Goal: Transaction & Acquisition: Purchase product/service

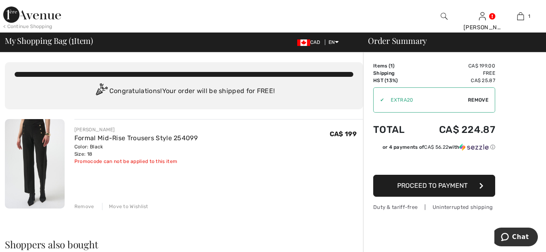
click at [463, 185] on span "Proceed to Payment" at bounding box center [432, 186] width 70 height 8
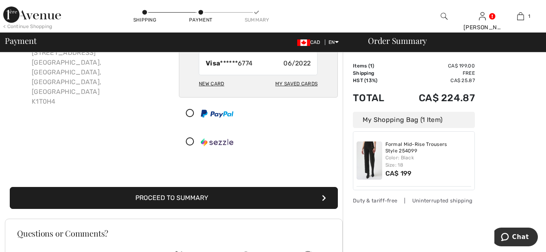
scroll to position [72, 0]
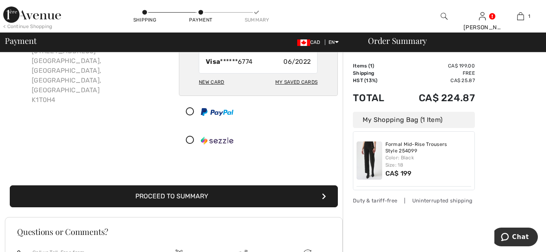
drag, startPoint x: 352, startPoint y: 205, endPoint x: 285, endPoint y: 193, distance: 68.9
click at [285, 193] on div "Billing Address Shipping and Billing Addresses are the same Doris Poole 256 Mea…" at bounding box center [275, 173] width 541 height 387
click at [285, 193] on button "Proceed to Summary" at bounding box center [174, 196] width 328 height 22
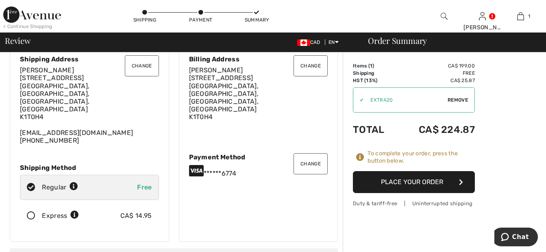
scroll to position [63, 0]
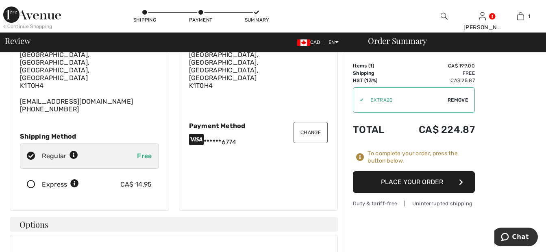
click at [29, 180] on icon at bounding box center [31, 184] width 22 height 9
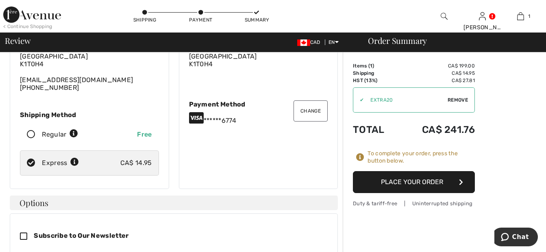
scroll to position [67, 0]
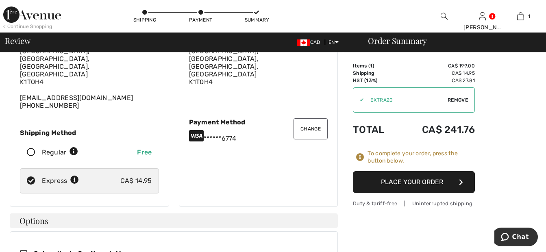
click at [421, 183] on button "Place Your Order" at bounding box center [414, 182] width 122 height 22
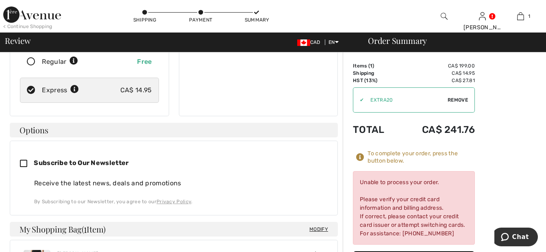
scroll to position [210, 0]
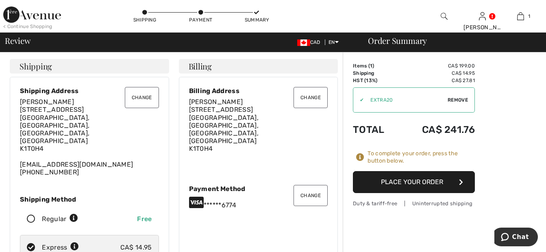
click at [434, 178] on button "Place Your Order" at bounding box center [414, 182] width 122 height 22
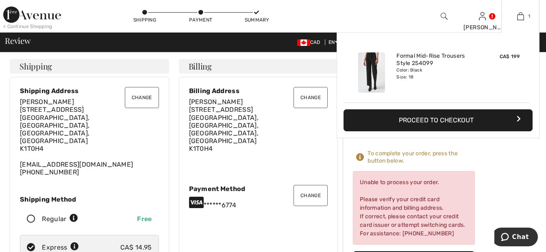
click at [520, 15] on img at bounding box center [520, 16] width 7 height 10
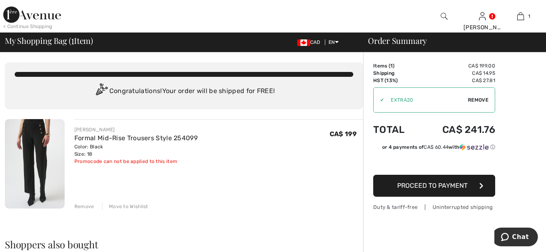
click at [85, 206] on div "Remove" at bounding box center [84, 206] width 20 height 7
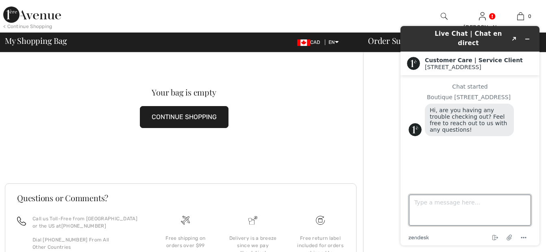
click at [426, 209] on textarea "Type a message here..." at bounding box center [470, 210] width 122 height 31
type textarea "yes I just tried to order 233005 pant [PERSON_NAME] size 18"
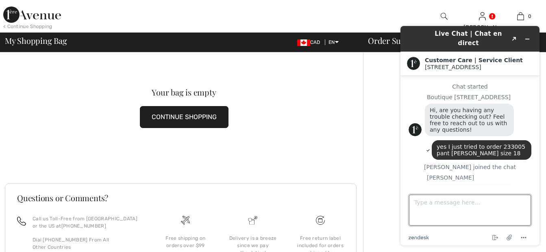
scroll to position [13, 0]
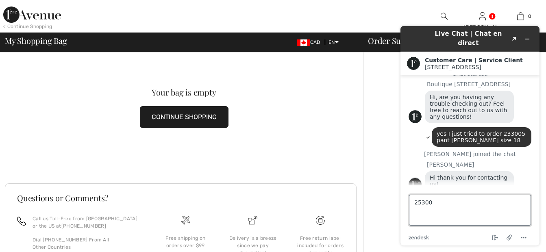
type textarea "253005"
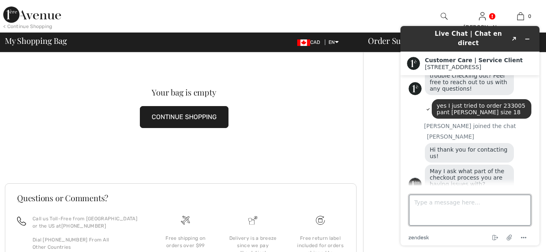
scroll to position [58, 0]
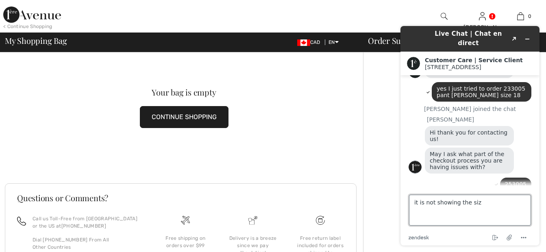
type textarea "it is not showing the size"
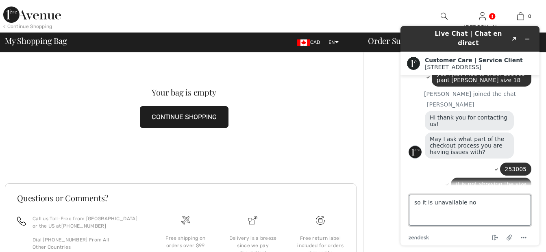
type textarea "so it is unavailable now"
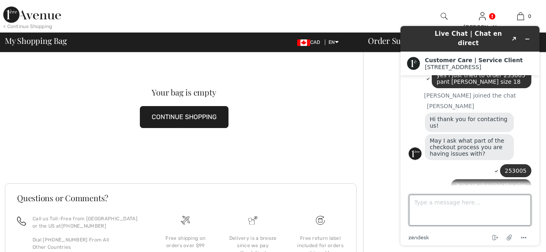
scroll to position [88, 0]
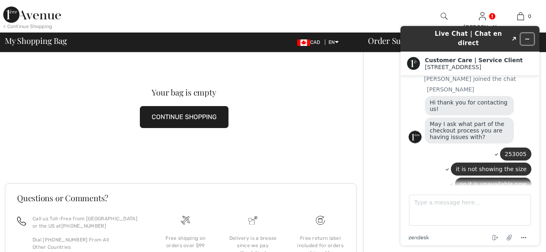
click at [528, 36] on icon "Minimize widget" at bounding box center [527, 39] width 6 height 6
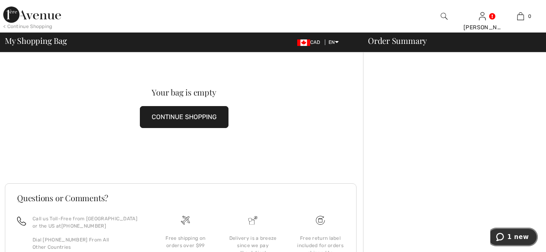
click at [515, 235] on span "1 new" at bounding box center [518, 236] width 22 height 7
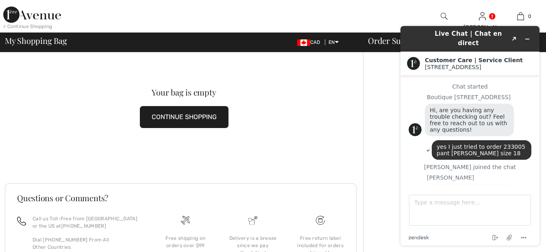
scroll to position [124, 0]
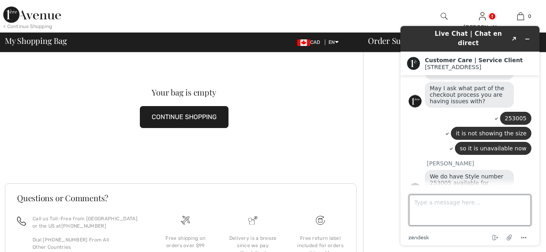
click at [421, 206] on textarea "Type a message here..." at bounding box center [470, 210] width 122 height 31
type textarea "ok i will check on my phone"
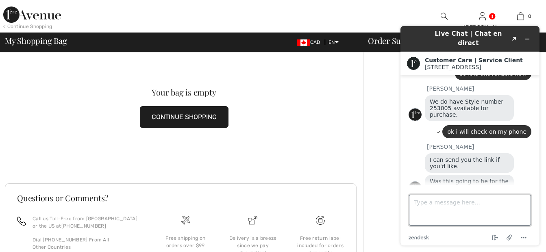
scroll to position [198, 0]
type textarea "sorry Frank Lyman"
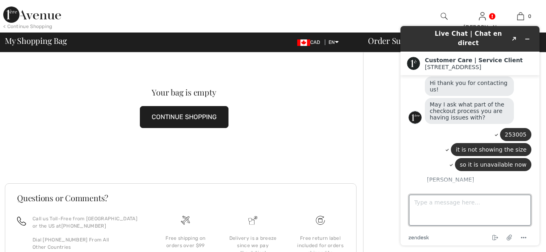
scroll to position [215, 0]
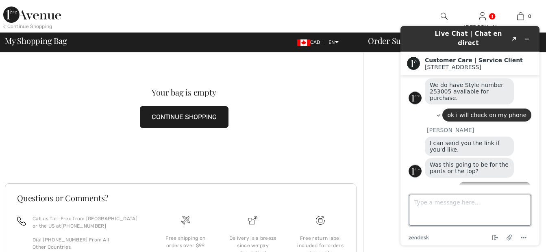
drag, startPoint x: 535, startPoint y: 128, endPoint x: 946, endPoint y: 233, distance: 423.2
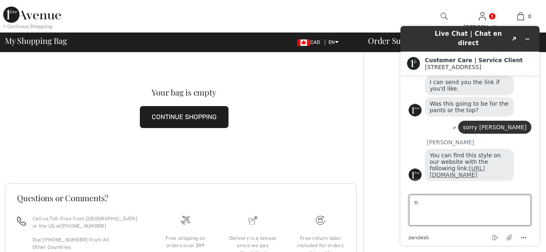
type textarea "n"
click at [463, 171] on link "[URL][DOMAIN_NAME]" at bounding box center [457, 171] width 55 height 13
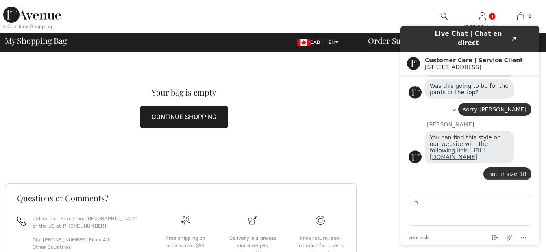
scroll to position [343, 0]
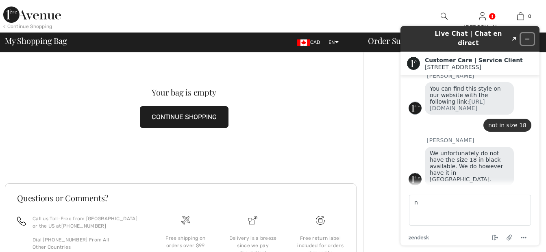
click at [529, 36] on icon "Minimize widget" at bounding box center [527, 39] width 6 height 6
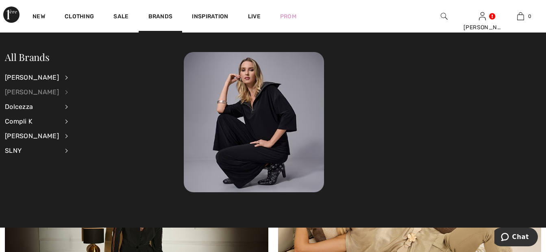
click at [58, 91] on div "[PERSON_NAME]" at bounding box center [32, 92] width 54 height 15
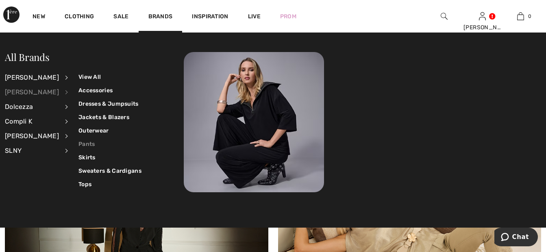
click at [80, 143] on link "Pants" at bounding box center [109, 143] width 63 height 13
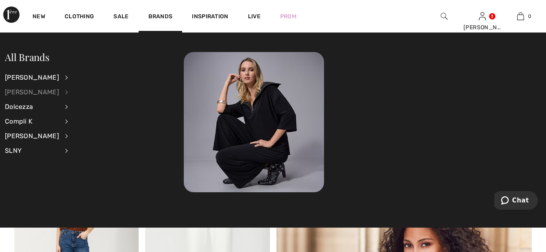
click at [59, 93] on div "[PERSON_NAME]" at bounding box center [32, 92] width 54 height 15
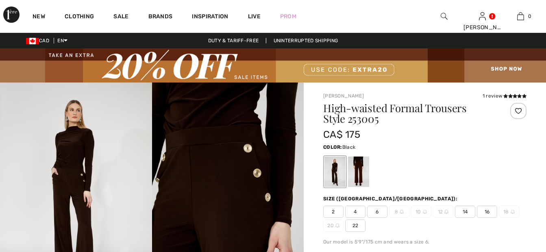
checkbox input "true"
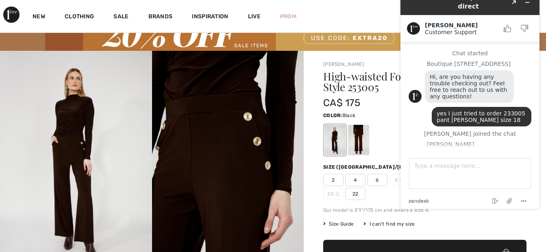
scroll to position [280, 0]
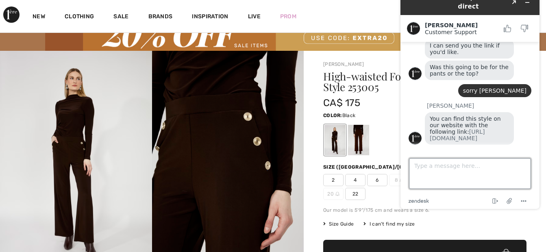
click at [420, 167] on textarea "Type a message here..." at bounding box center [470, 173] width 122 height 31
type textarea "not in size 18"
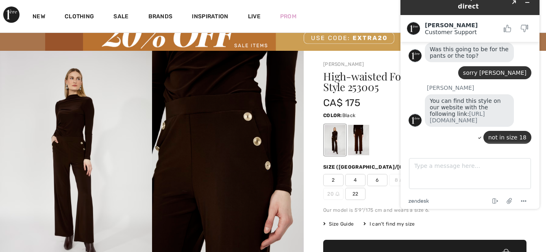
scroll to position [346, 0]
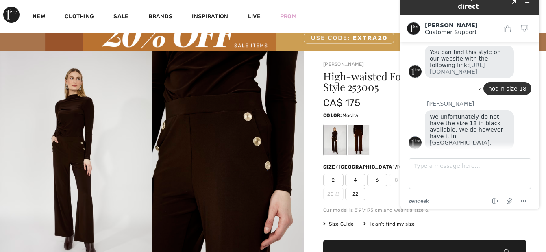
click at [358, 134] on div at bounding box center [358, 140] width 21 height 30
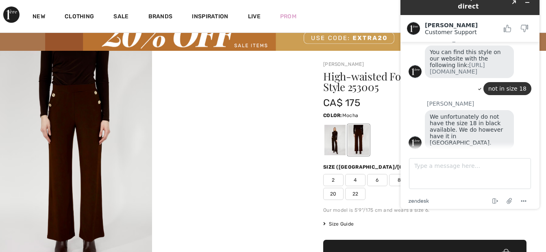
click at [267, 234] on div at bounding box center [152, 165] width 304 height 228
drag, startPoint x: 519, startPoint y: 195, endPoint x: 440, endPoint y: 192, distance: 78.9
click at [440, 192] on div "zendesk .cls-1{fill:#03363d;} End chat Attach file Options" at bounding box center [470, 197] width 123 height 11
click at [424, 172] on textarea "Type a message here..." at bounding box center [470, 173] width 122 height 31
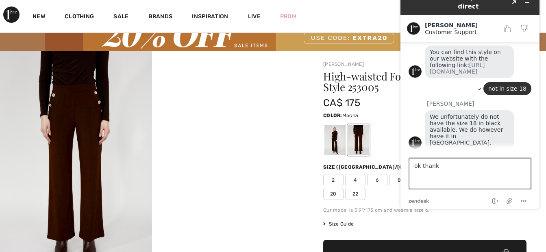
type textarea "ok thanks"
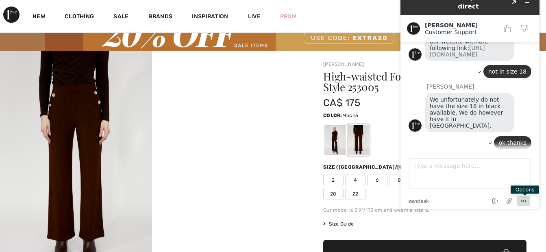
click at [524, 202] on circle "Menu" at bounding box center [523, 200] width 1 height 1
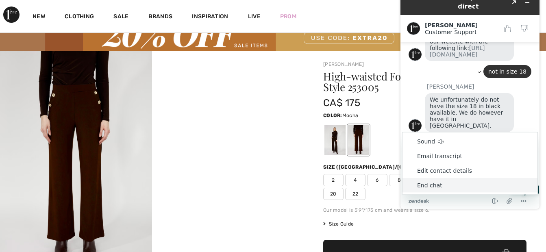
click at [438, 185] on li "End chat" at bounding box center [469, 185] width 135 height 15
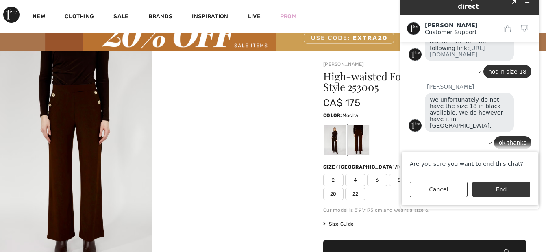
click at [485, 186] on button "End" at bounding box center [501, 189] width 58 height 15
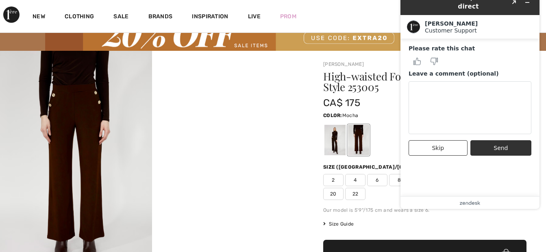
click at [272, 122] on div at bounding box center [152, 165] width 304 height 228
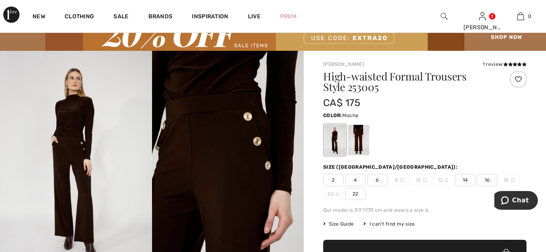
click at [359, 141] on div at bounding box center [358, 140] width 21 height 30
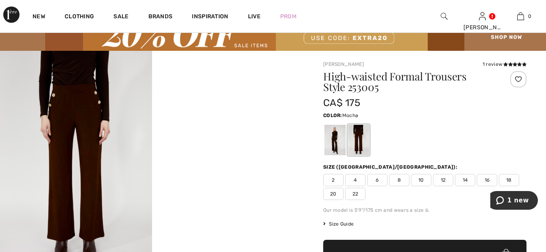
click at [514, 178] on span "18" at bounding box center [509, 180] width 20 height 12
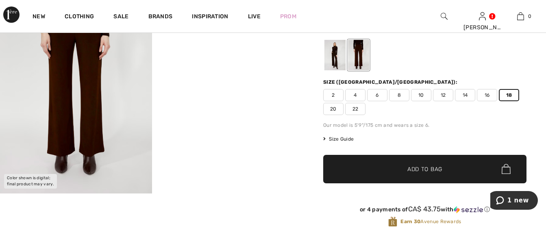
scroll to position [124, 0]
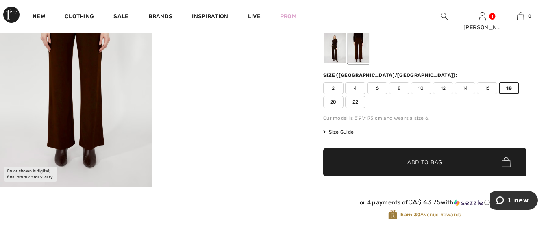
click at [444, 159] on span "✔ Added to Bag Add to Bag" at bounding box center [424, 162] width 203 height 28
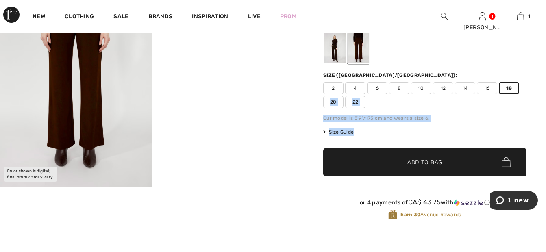
drag, startPoint x: 487, startPoint y: 135, endPoint x: 528, endPoint y: 101, distance: 53.7
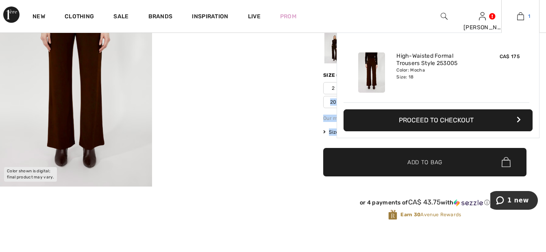
drag, startPoint x: 528, startPoint y: 101, endPoint x: 521, endPoint y: 15, distance: 86.5
click at [521, 15] on img at bounding box center [520, 16] width 7 height 10
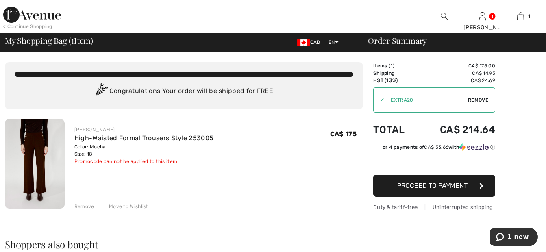
click at [441, 180] on button "Proceed to Payment" at bounding box center [434, 186] width 122 height 22
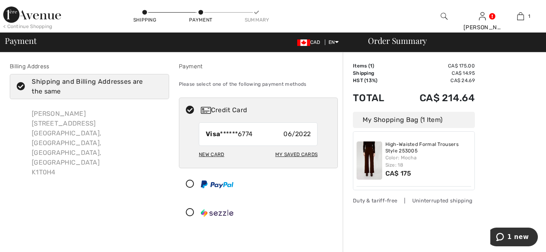
click at [215, 153] on div "New Card" at bounding box center [211, 155] width 25 height 14
radio input "true"
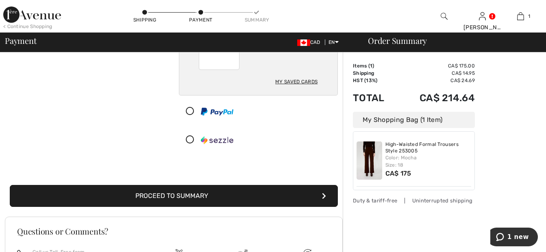
scroll to position [134, 0]
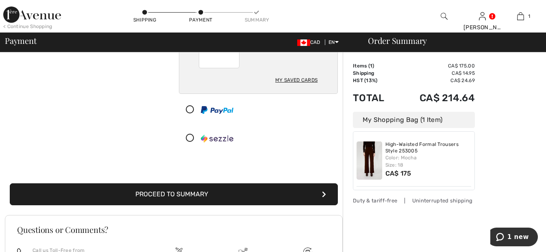
click at [291, 188] on button "Proceed to Summary" at bounding box center [174, 194] width 328 height 22
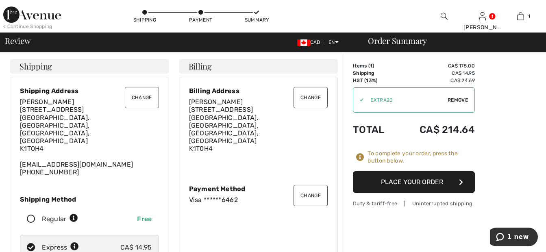
click at [431, 184] on button "Place Your Order" at bounding box center [414, 182] width 122 height 22
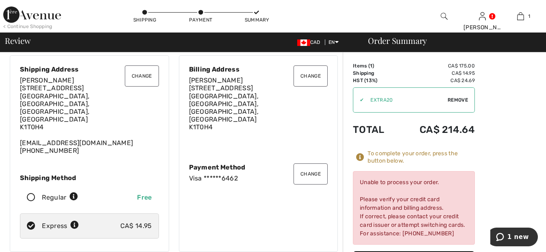
scroll to position [9, 0]
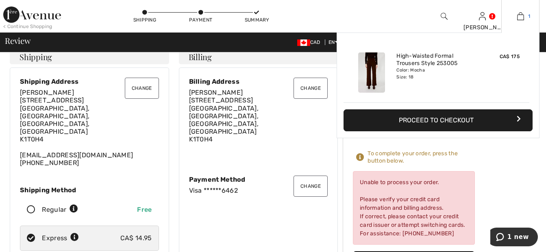
click at [519, 16] on img at bounding box center [520, 16] width 7 height 10
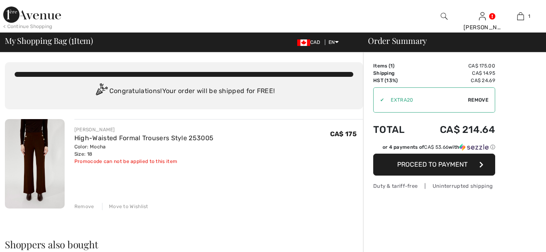
checkbox input "true"
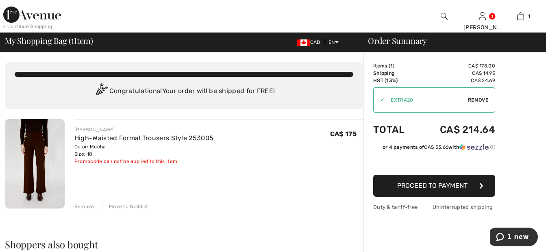
click at [80, 206] on div "Remove" at bounding box center [84, 206] width 20 height 7
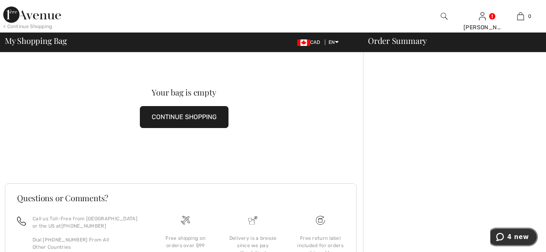
click at [515, 239] on span "4 new" at bounding box center [518, 236] width 22 height 7
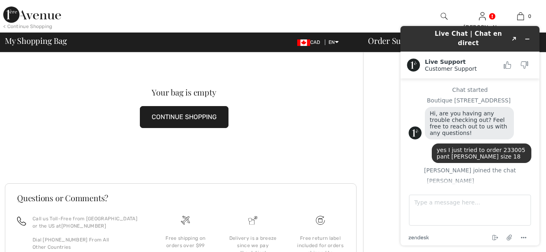
scroll to position [414, 0]
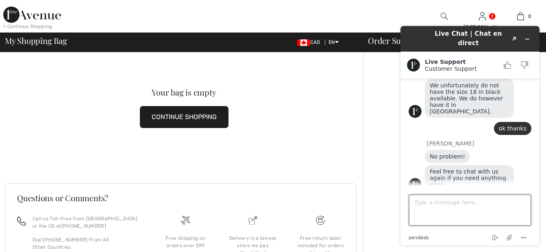
click at [431, 212] on textarea "Type a message here..." at bounding box center [470, 210] width 122 height 31
type textarea "Hi I think it went through but no email yet"
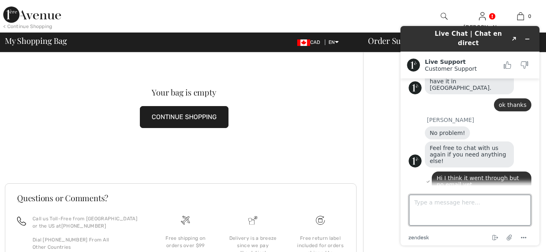
scroll to position [480, 0]
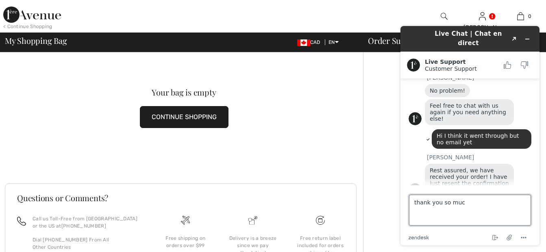
type textarea "thank you so much"
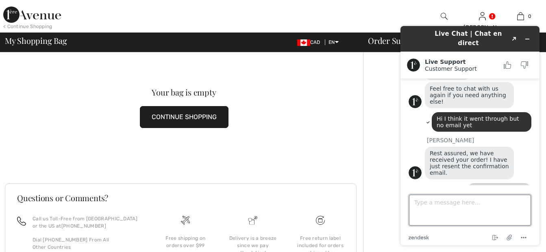
scroll to position [526, 0]
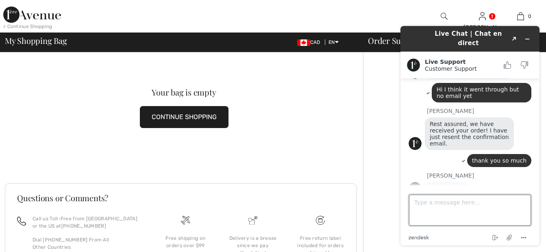
click at [421, 201] on textarea "Type a message here..." at bounding box center [470, 210] width 122 height 31
type textarea "best service"
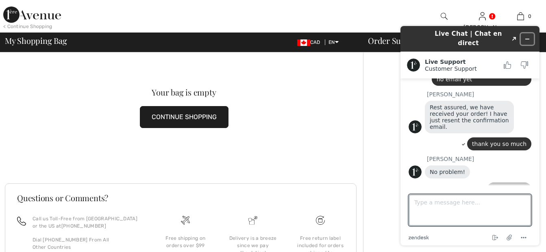
click at [528, 36] on icon "Minimize widget" at bounding box center [527, 39] width 6 height 6
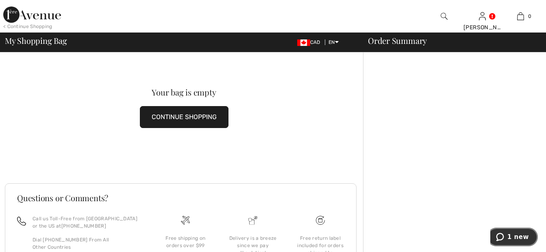
click at [519, 238] on span "1 new" at bounding box center [518, 236] width 22 height 7
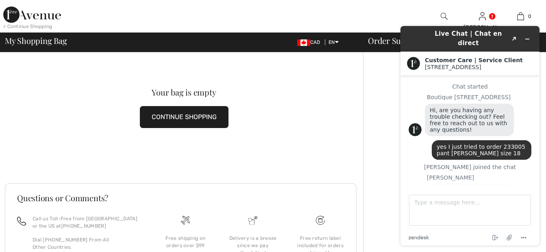
scroll to position [576, 0]
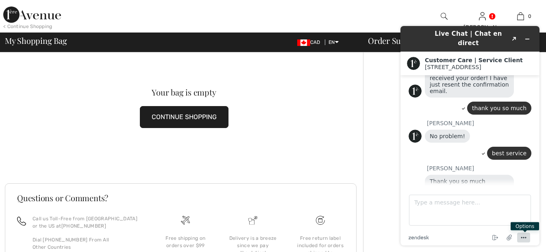
click at [522, 235] on icon "Menu" at bounding box center [524, 238] width 10 height 10
click at [526, 237] on icon "Menu" at bounding box center [524, 238] width 10 height 10
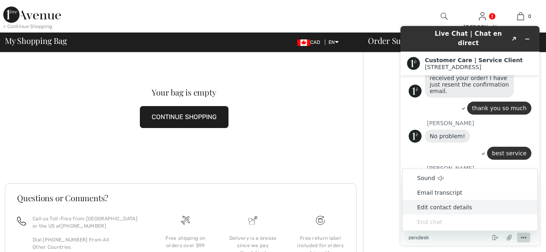
click at [348, 159] on div "Your bag is empty CONTINUE SHOPPING" at bounding box center [184, 107] width 358 height 111
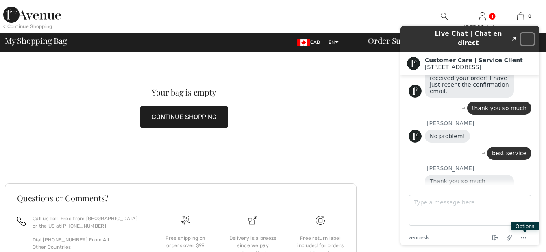
click at [527, 39] on icon "Minimize widget" at bounding box center [528, 39] width 4 height 0
